Goal: Transaction & Acquisition: Purchase product/service

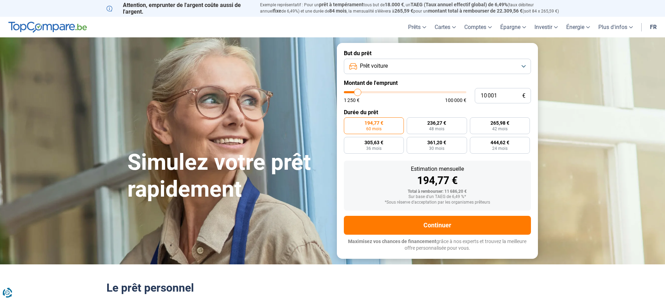
type input "10 250"
type input "10250"
type input "11 250"
type input "11250"
type input "11 500"
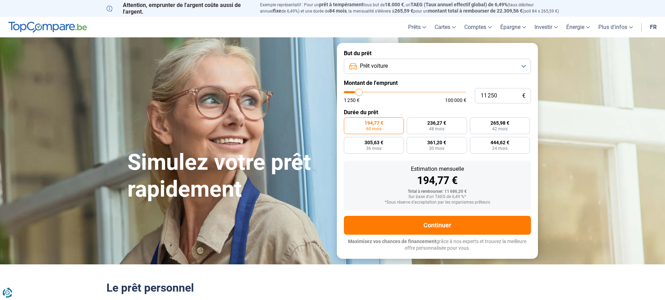
type input "11500"
type input "12 750"
type input "12750"
type input "13 250"
type input "13250"
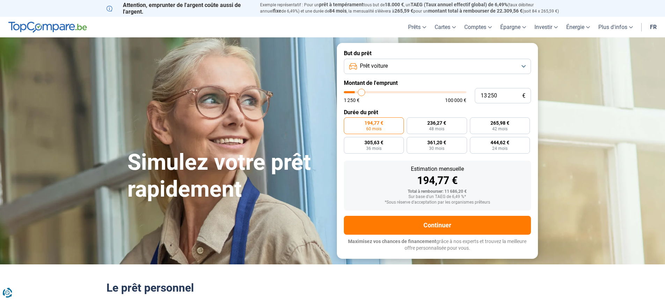
type input "14 750"
type input "14750"
type input "15 750"
type input "15750"
type input "16 500"
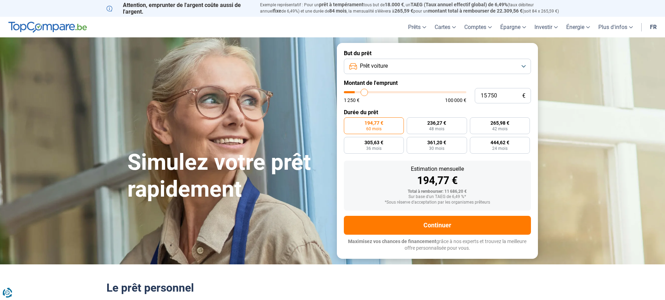
type input "16500"
type input "17 500"
type input "17500"
type input "18 500"
type input "18500"
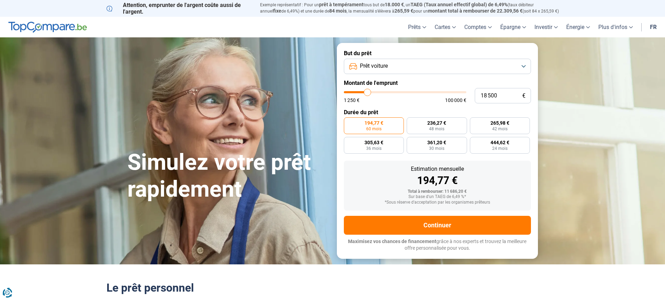
type input "19 000"
type input "19000"
type input "20 500"
type input "20500"
type input "21 750"
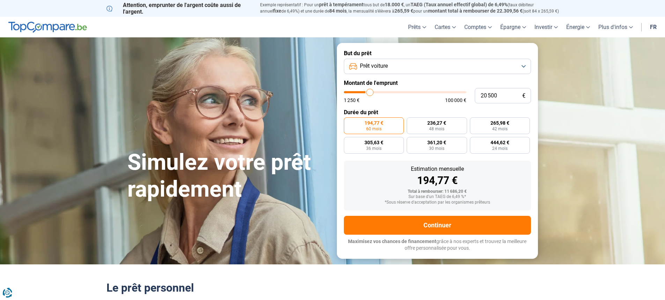
type input "21750"
type input "23 250"
type input "23250"
type input "24 750"
type input "24750"
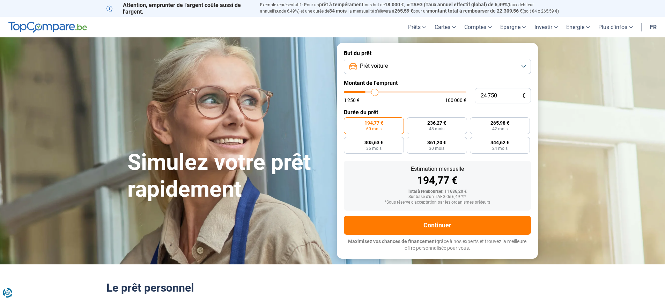
type input "26 250"
type input "26250"
type input "26 500"
type input "26500"
type input "26 750"
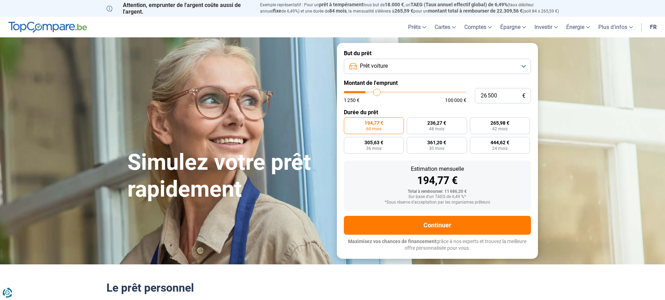
type input "26750"
type input "27 250"
type input "27250"
type input "27 500"
type input "27500"
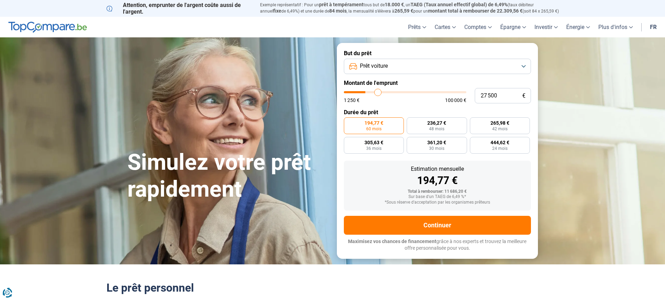
type input "27 750"
type input "27750"
type input "28 250"
type input "28250"
type input "28 750"
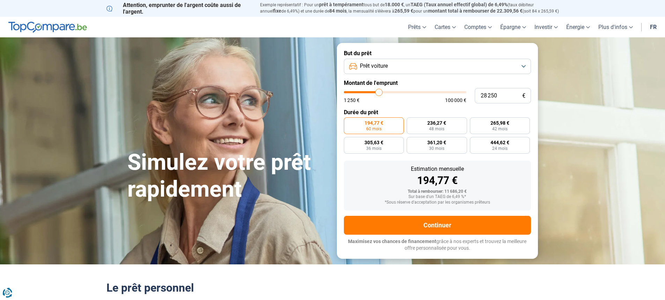
type input "28750"
type input "29 500"
type input "29500"
type input "30 500"
type input "30500"
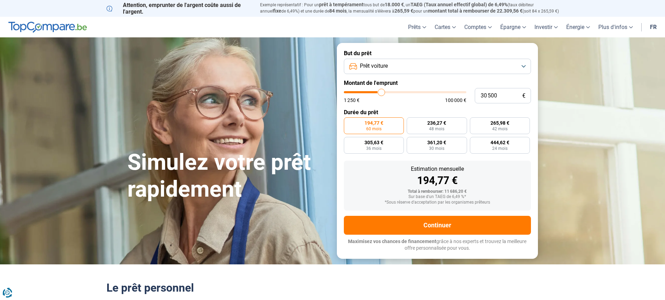
type input "31 250"
type input "31250"
type input "32 000"
type input "32000"
type input "32 250"
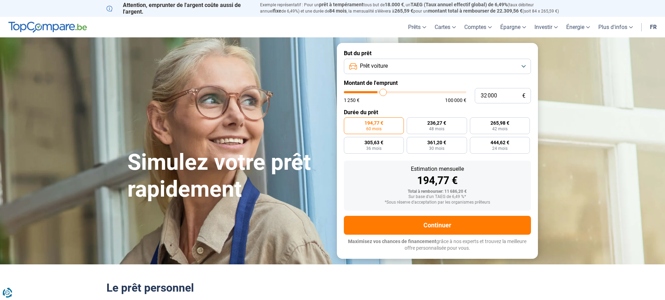
type input "32250"
type input "32 500"
type input "32500"
type input "32 750"
type input "32750"
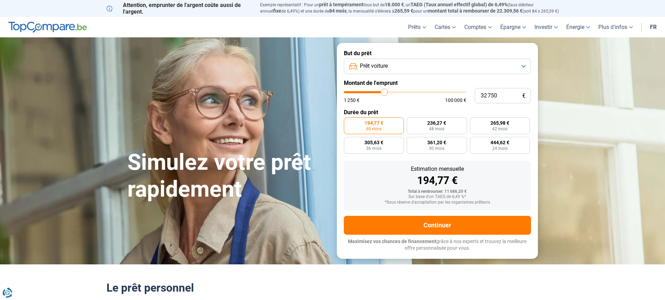
type input "33 250"
type input "33250"
type input "32 750"
type input "32750"
type input "32 500"
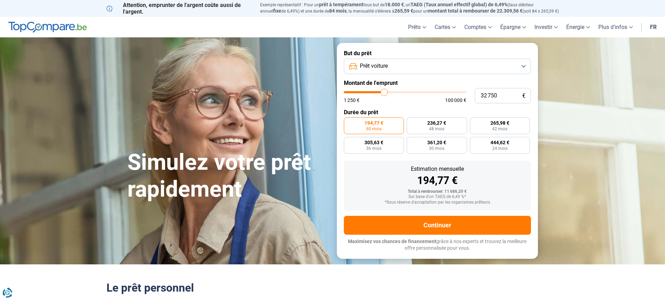
type input "32500"
type input "32 250"
type input "32250"
type input "32 000"
type input "32000"
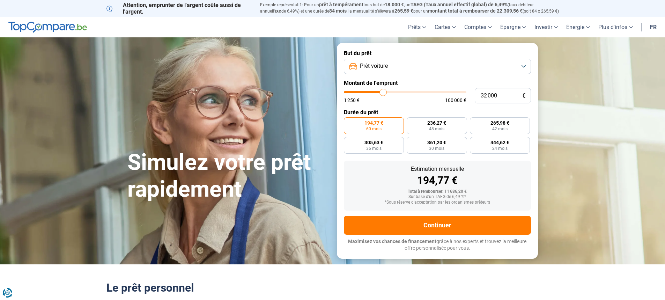
type input "31 750"
type input "31750"
type input "31 250"
type input "31250"
type input "31 000"
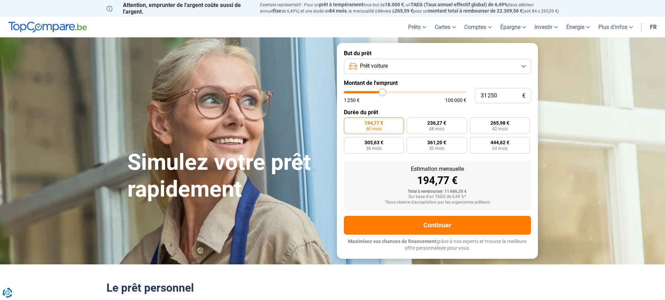
type input "31000"
type input "30 750"
type input "30750"
type input "30 250"
type input "30250"
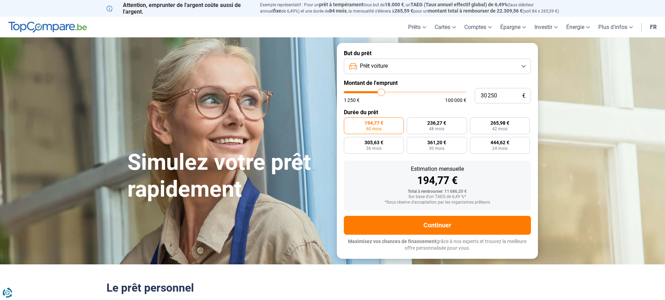
type input "29 750"
type input "29750"
type input "29 500"
type input "29500"
type input "29 250"
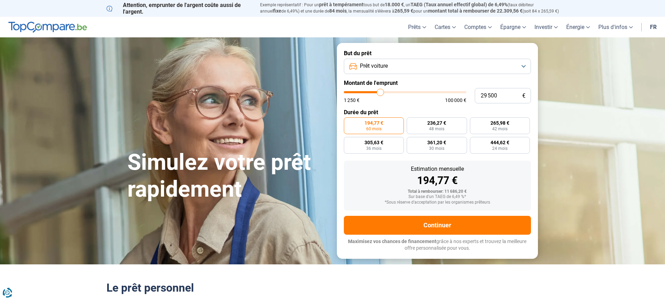
type input "29250"
type input "29 000"
type input "29000"
type input "28 750"
type input "28750"
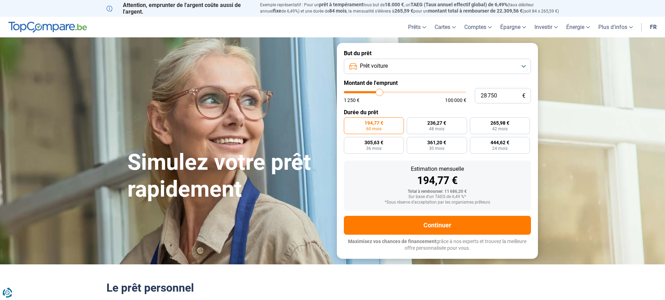
type input "29 000"
type input "29000"
type input "29 250"
type input "29250"
type input "29 500"
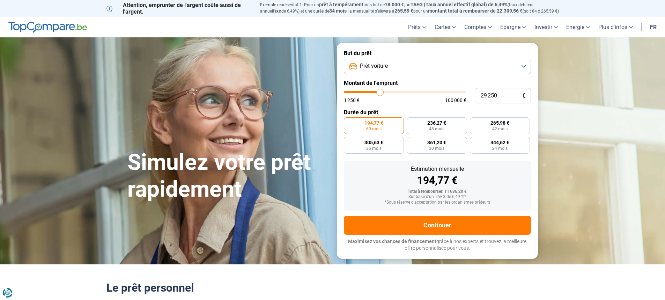
type input "29500"
type input "29 750"
type input "29750"
type input "30 250"
type input "30250"
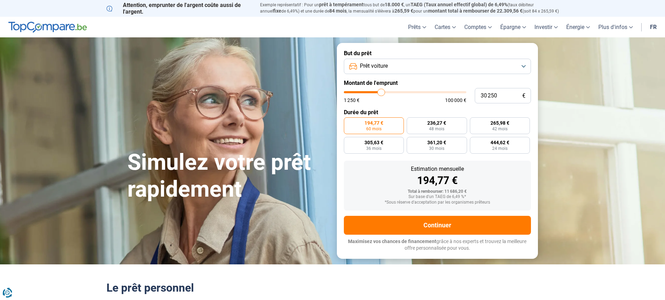
type input "29 750"
type input "29750"
type input "29 500"
type input "29500"
type input "29 750"
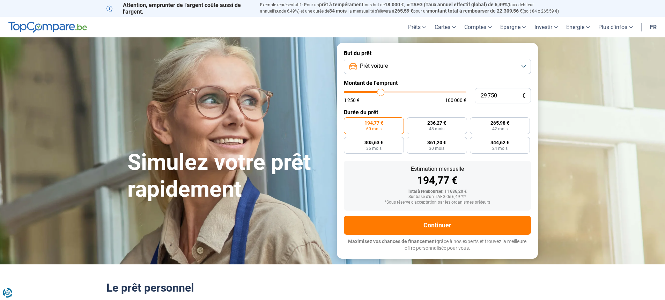
drag, startPoint x: 358, startPoint y: 94, endPoint x: 381, endPoint y: 95, distance: 23.1
type input "29750"
click at [381, 93] on input "range" at bounding box center [405, 92] width 123 height 2
radio input "false"
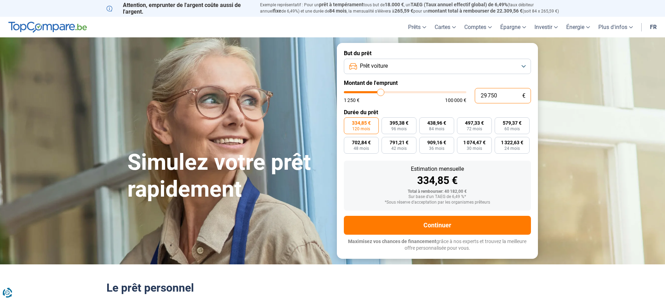
drag, startPoint x: 503, startPoint y: 97, endPoint x: 475, endPoint y: 101, distance: 28.5
click at [475, 101] on input "29 750" at bounding box center [503, 95] width 56 height 15
type input "3"
type input "1250"
type input "30"
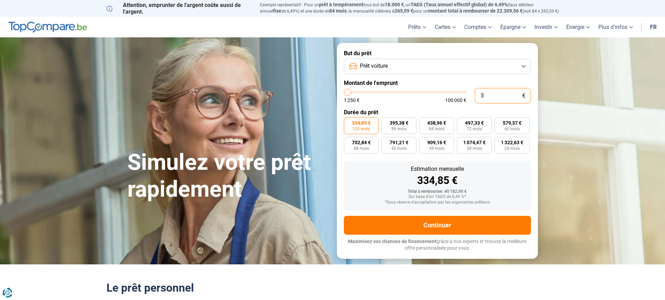
type input "1250"
type input "300"
type input "1250"
type input "3 000"
type input "3000"
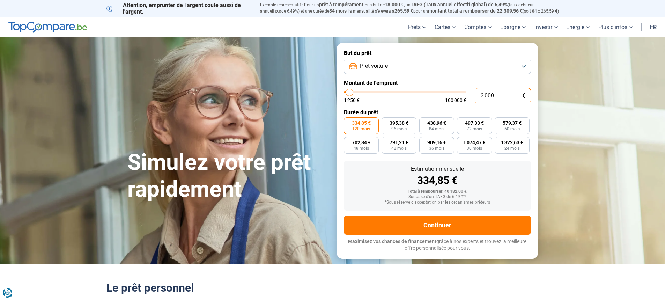
type input "30 000"
type input "30000"
type input "30 000"
click at [379, 182] on div "337,67 €" at bounding box center [437, 180] width 176 height 10
click at [510, 124] on span "584,24 €" at bounding box center [512, 122] width 19 height 5
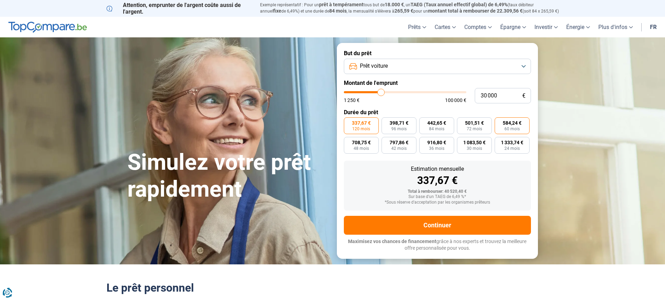
click at [499, 122] on input "584,24 € 60 mois" at bounding box center [497, 119] width 5 height 5
radio input "true"
drag, startPoint x: 480, startPoint y: 95, endPoint x: 500, endPoint y: 96, distance: 20.3
click at [500, 96] on input "30 000" at bounding box center [503, 95] width 56 height 15
type input "2"
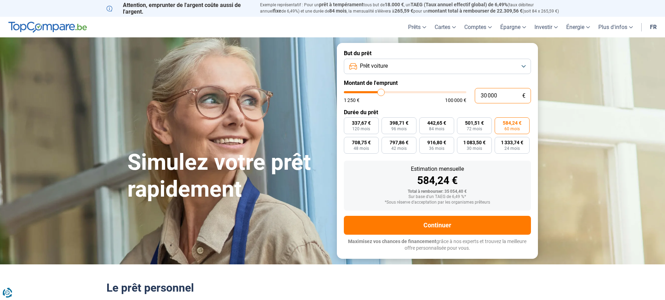
type input "1250"
type input "28"
type input "1250"
type input "280"
type input "1250"
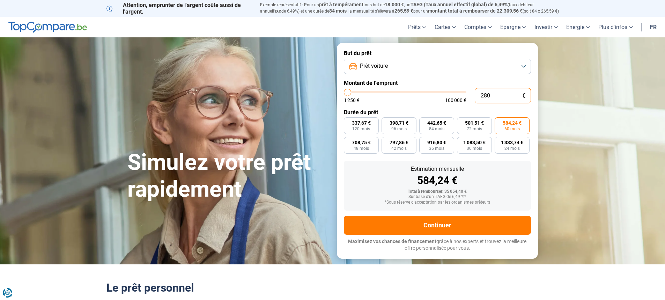
type input "2 800"
type input "2750"
type input "28 000"
type input "28000"
type input "28 000"
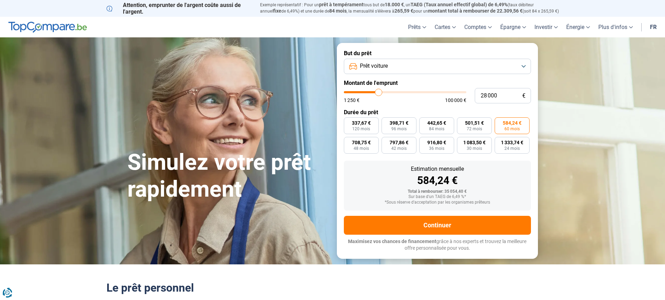
radio input "false"
radio input "true"
click at [522, 162] on div "Estimation mensuelle 584,24 € Total à rembourser: 35 054,40 € Sur base d'un TAE…" at bounding box center [437, 186] width 187 height 50
click at [509, 122] on span "545,29 €" at bounding box center [512, 122] width 19 height 5
click at [499, 122] on input "545,29 € 60 mois" at bounding box center [497, 119] width 5 height 5
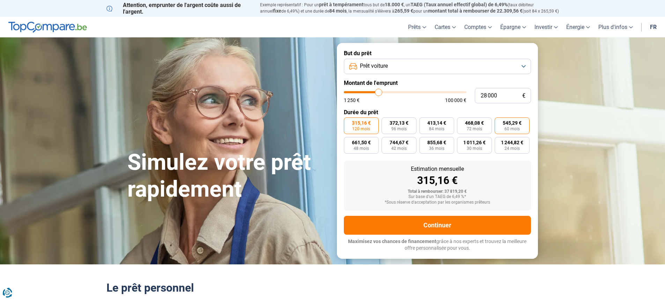
radio input "true"
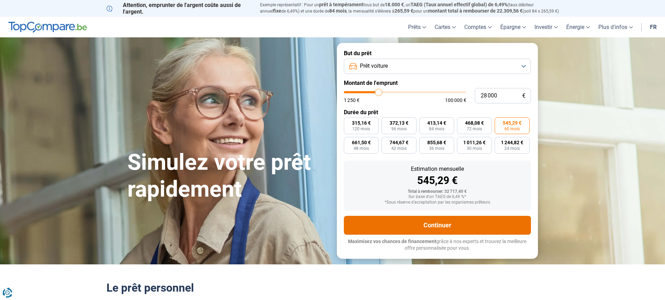
click at [444, 228] on button "Continuer" at bounding box center [437, 225] width 187 height 19
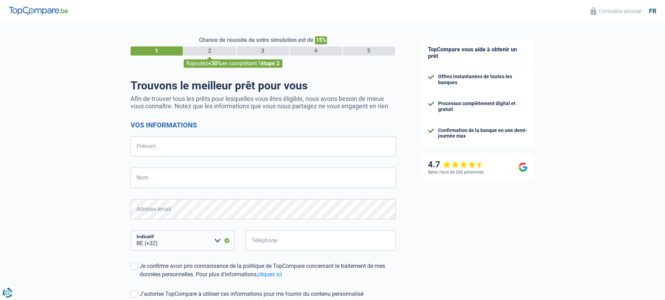
select select "32"
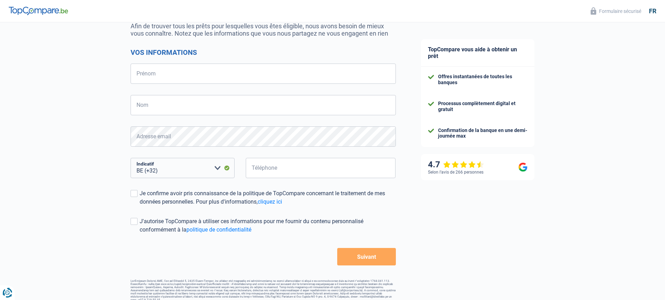
scroll to position [79, 0]
